Goal: Navigation & Orientation: Find specific page/section

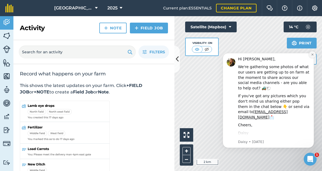
click at [312, 54] on icon "Dismiss notification" at bounding box center [312, 54] width 3 height 3
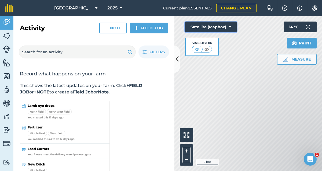
click at [231, 26] on icon at bounding box center [230, 26] width 2 height 5
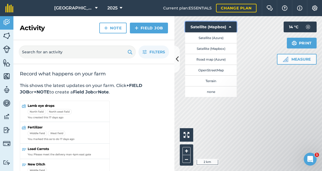
click at [231, 26] on icon at bounding box center [230, 26] width 2 height 5
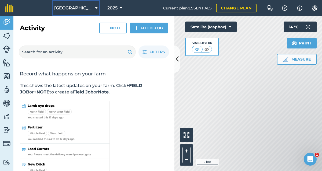
click at [96, 7] on icon at bounding box center [96, 8] width 3 height 6
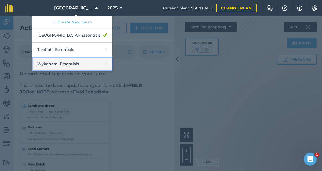
click at [73, 67] on link "Wykeham - Essentials" at bounding box center [72, 64] width 81 height 14
